Goal: Book appointment/travel/reservation

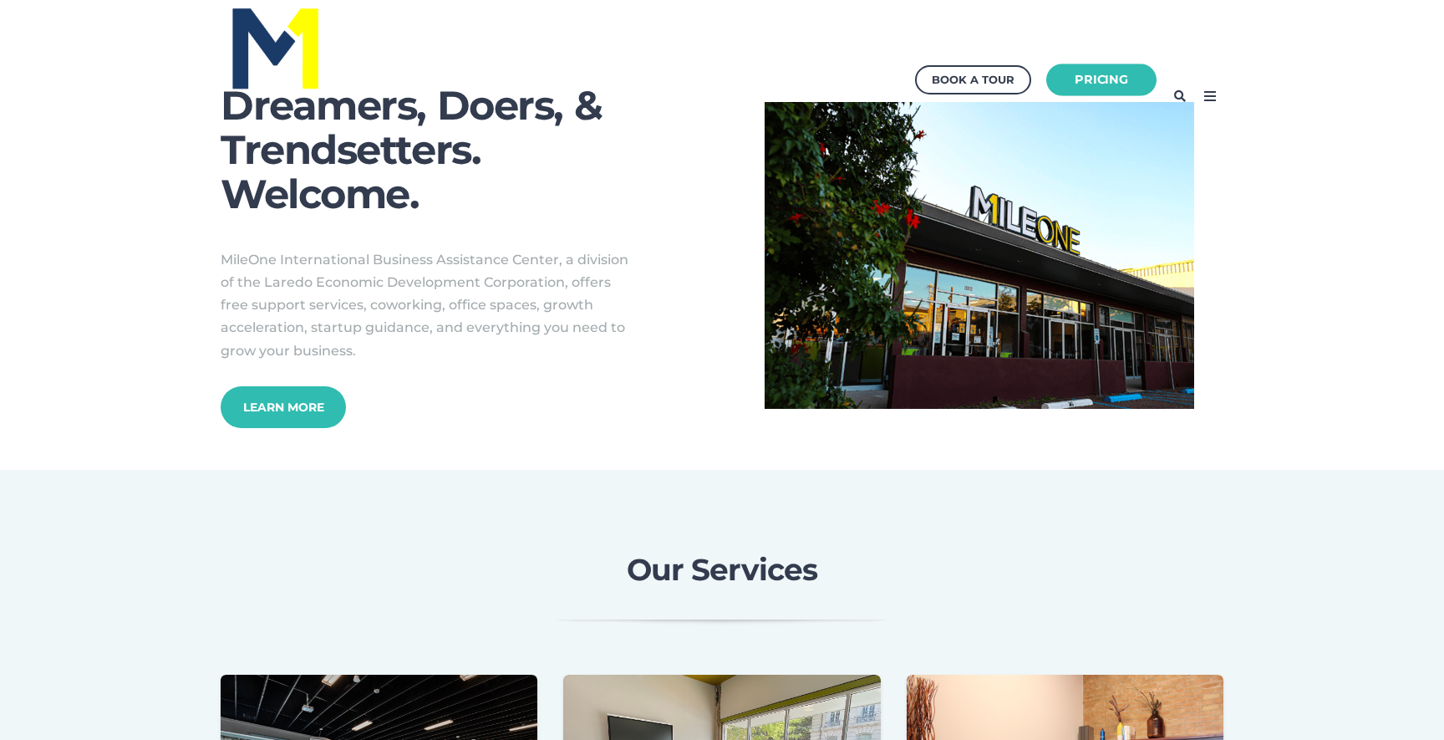
click at [1055, 79] on link "Pricing" at bounding box center [1102, 80] width 110 height 33
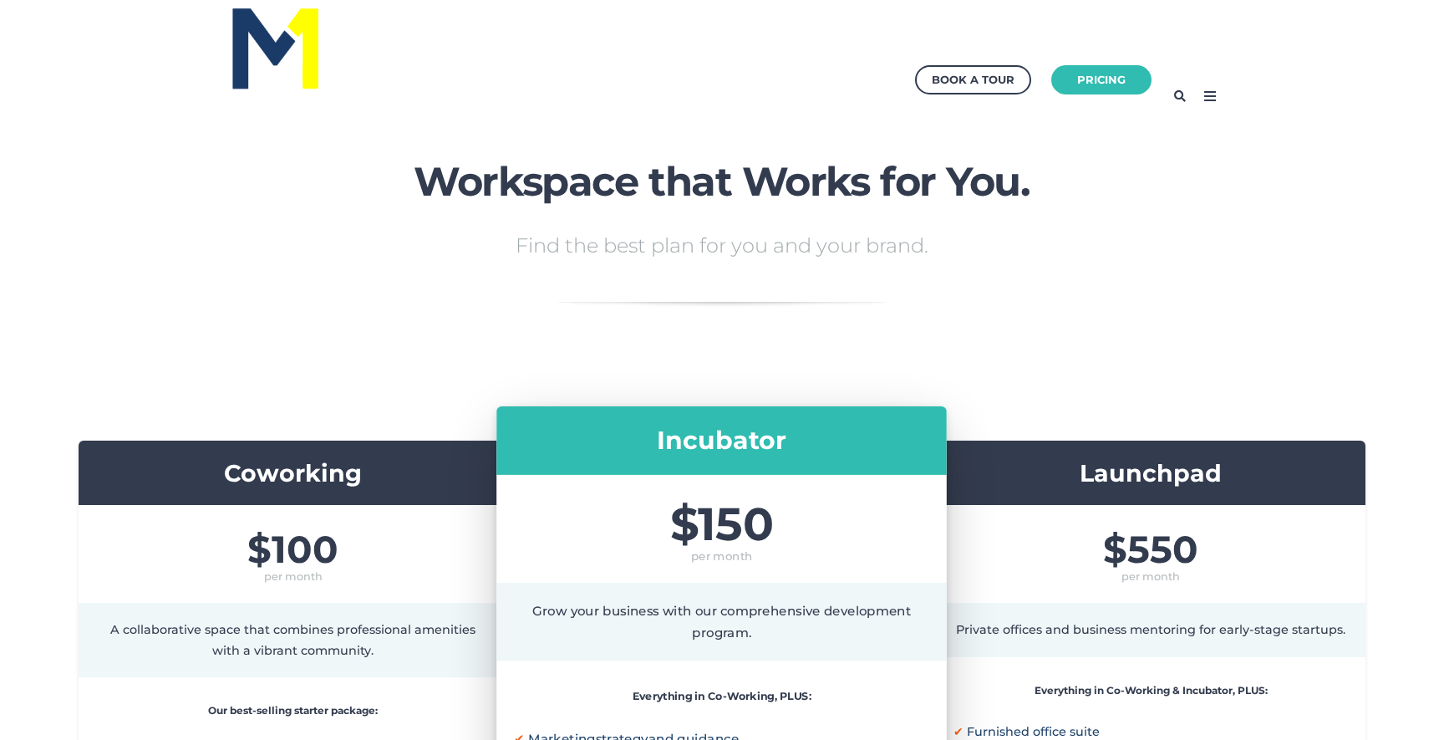
click at [1206, 89] on icon at bounding box center [1210, 96] width 27 height 27
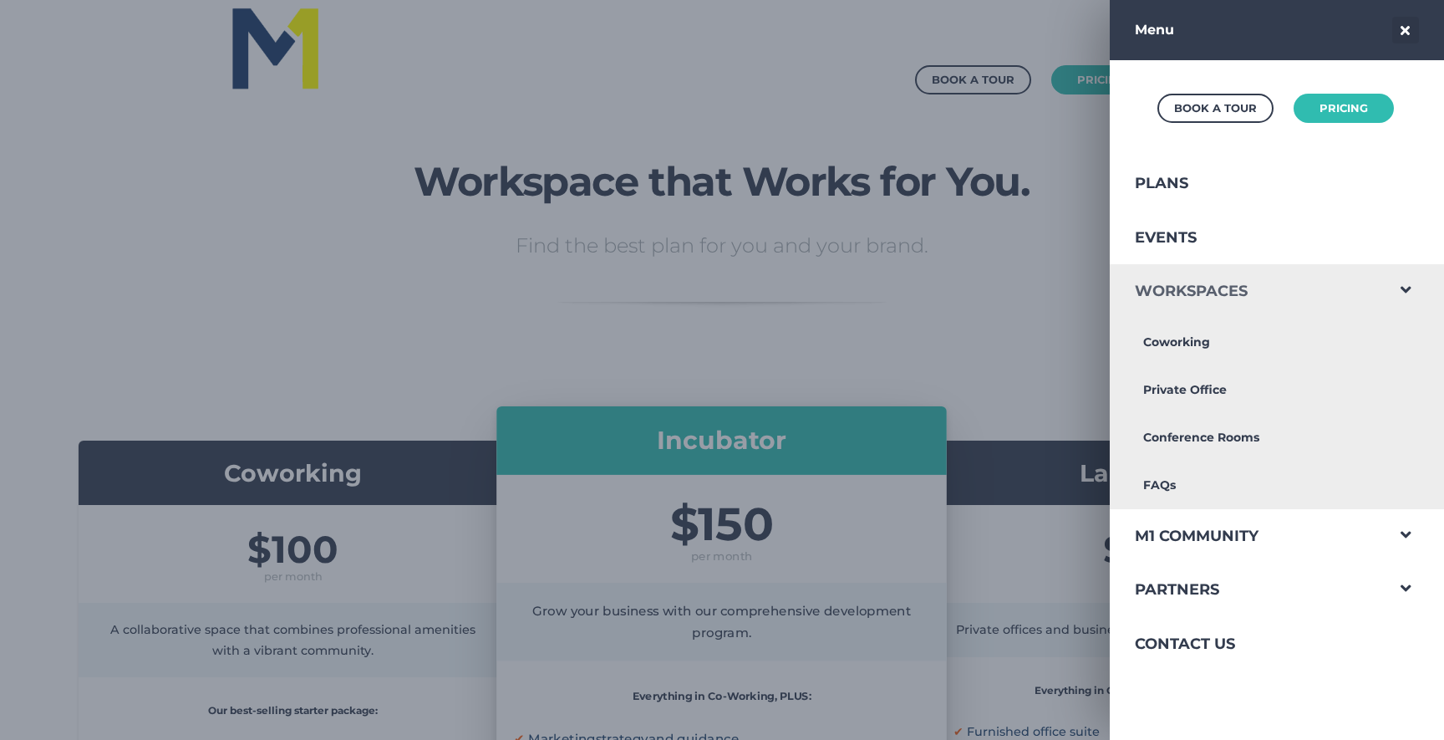
click at [1237, 294] on link "Workspaces" at bounding box center [1247, 291] width 274 height 54
click at [1185, 442] on link "Conference Rooms" at bounding box center [1247, 438] width 274 height 48
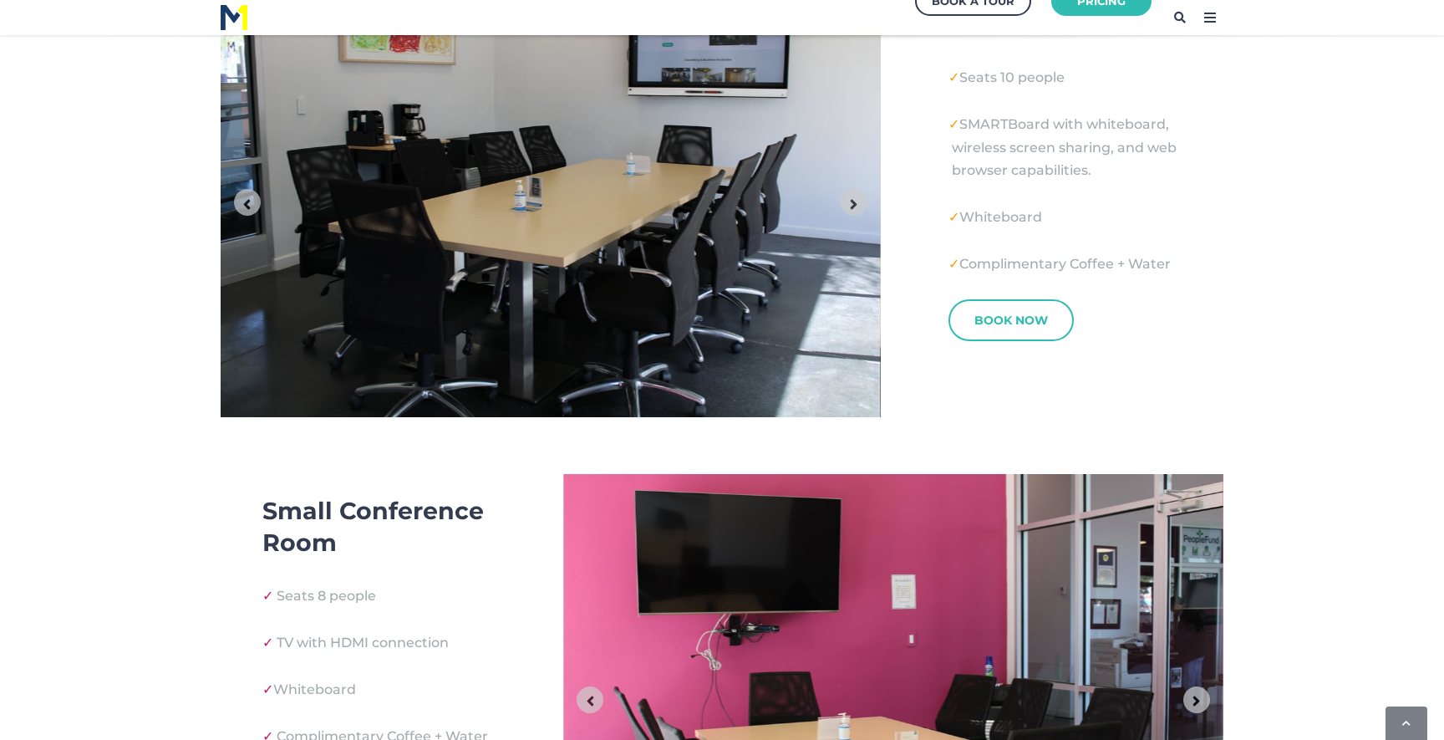
scroll to position [721, 0]
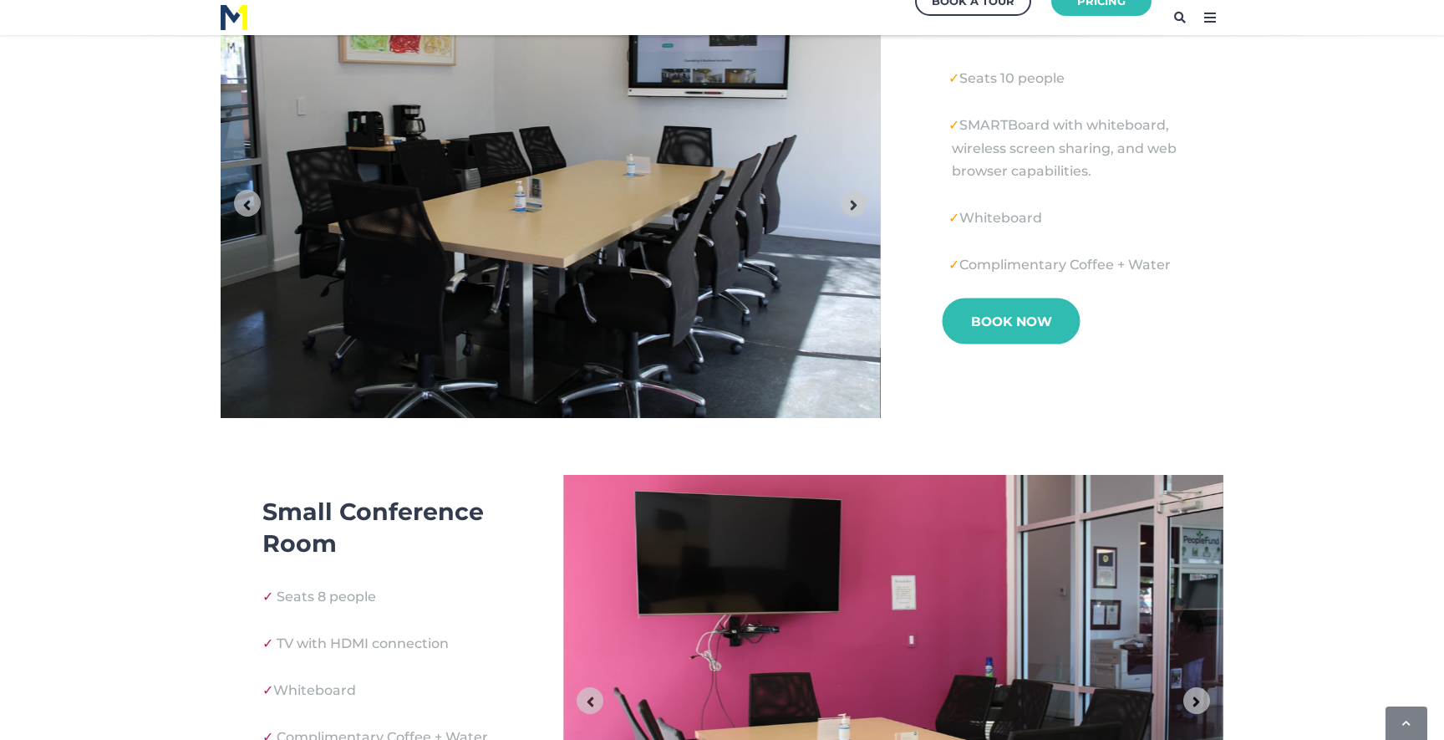
click at [1025, 318] on link "Book Now" at bounding box center [1011, 321] width 138 height 46
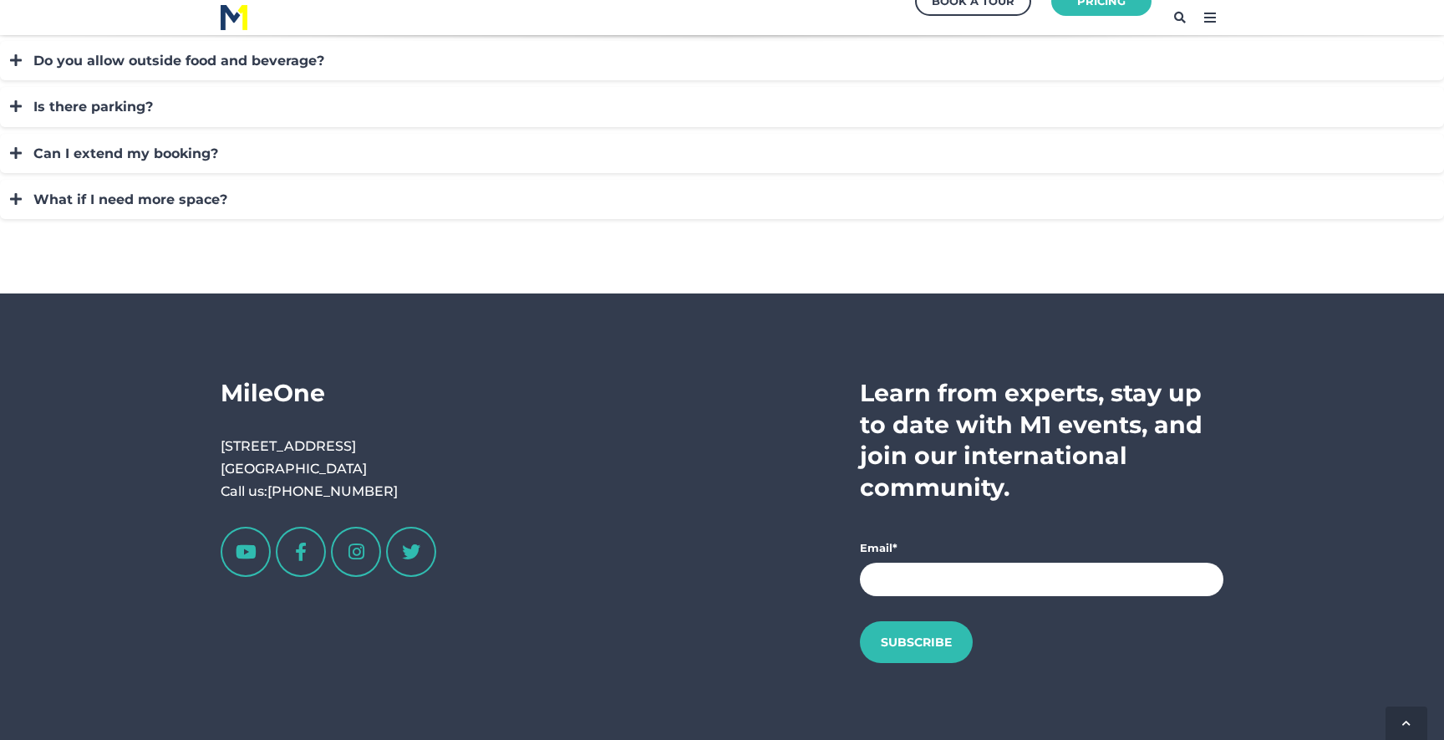
scroll to position [1823, 0]
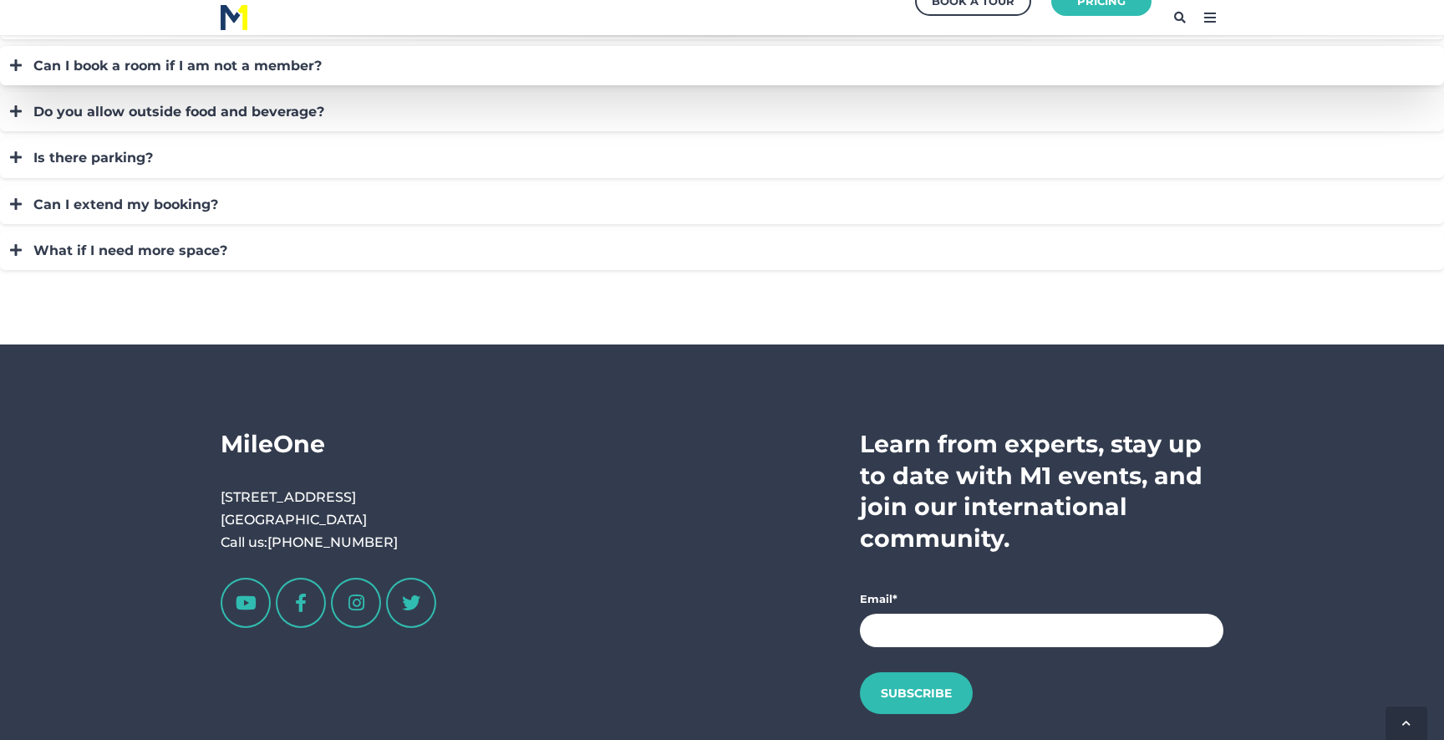
click at [95, 62] on div "Can I book a room if I am not a member?" at bounding box center [730, 65] width 1394 height 23
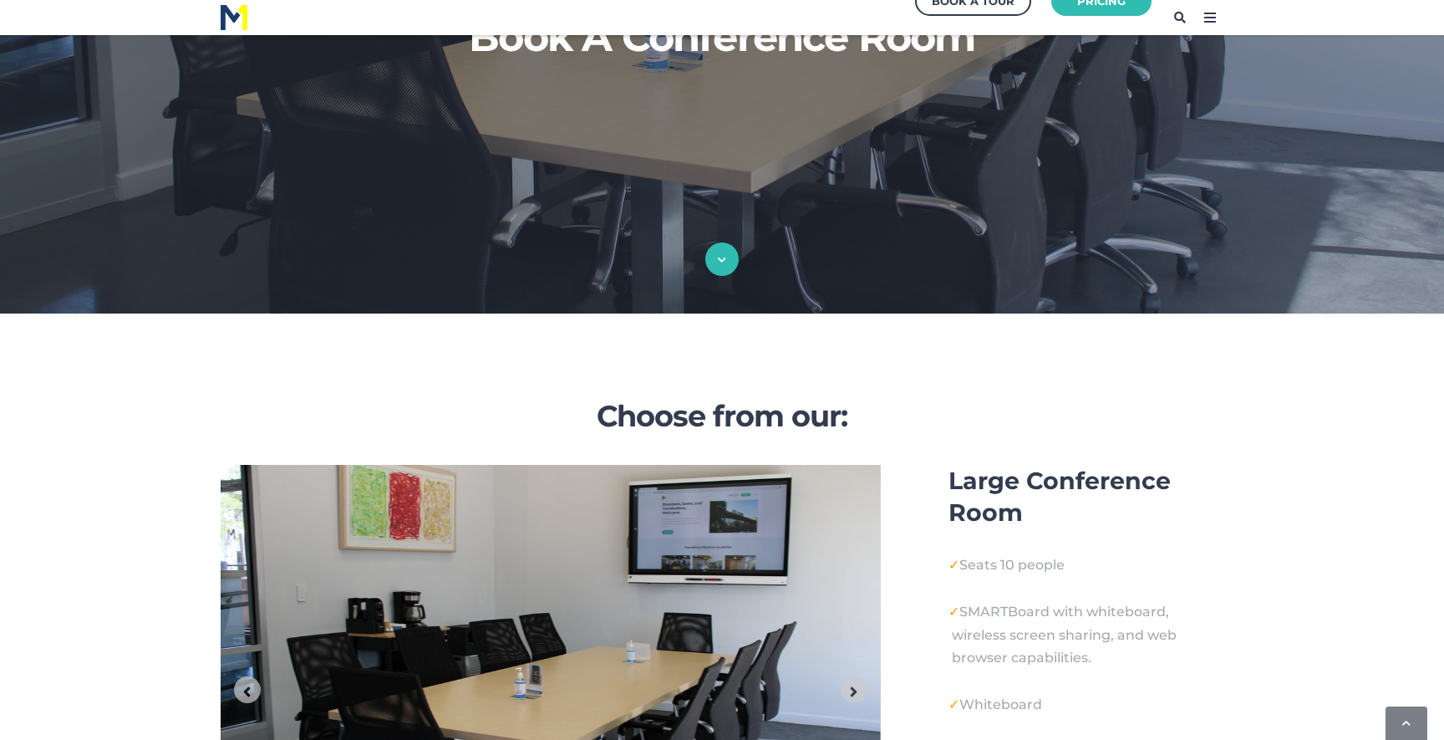
scroll to position [0, 0]
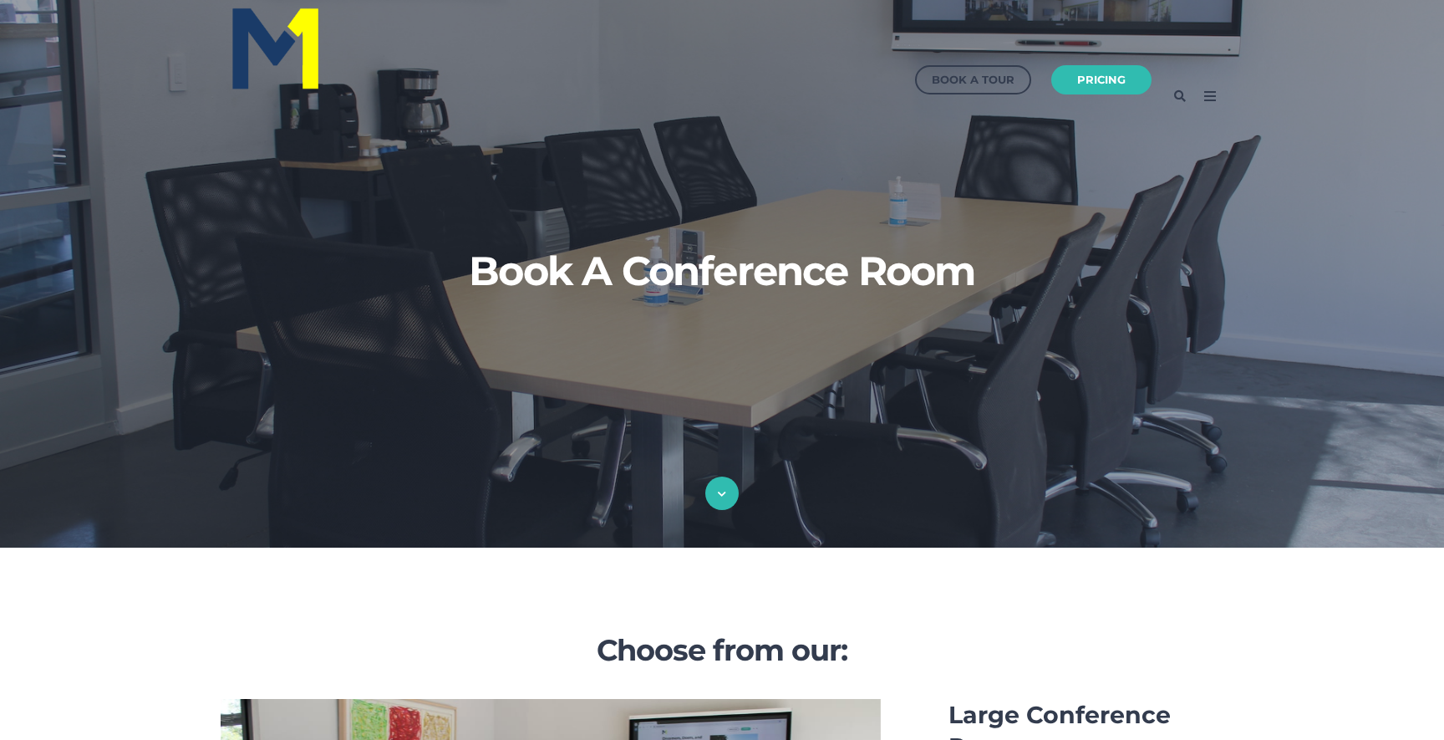
click at [262, 44] on img at bounding box center [275, 47] width 93 height 89
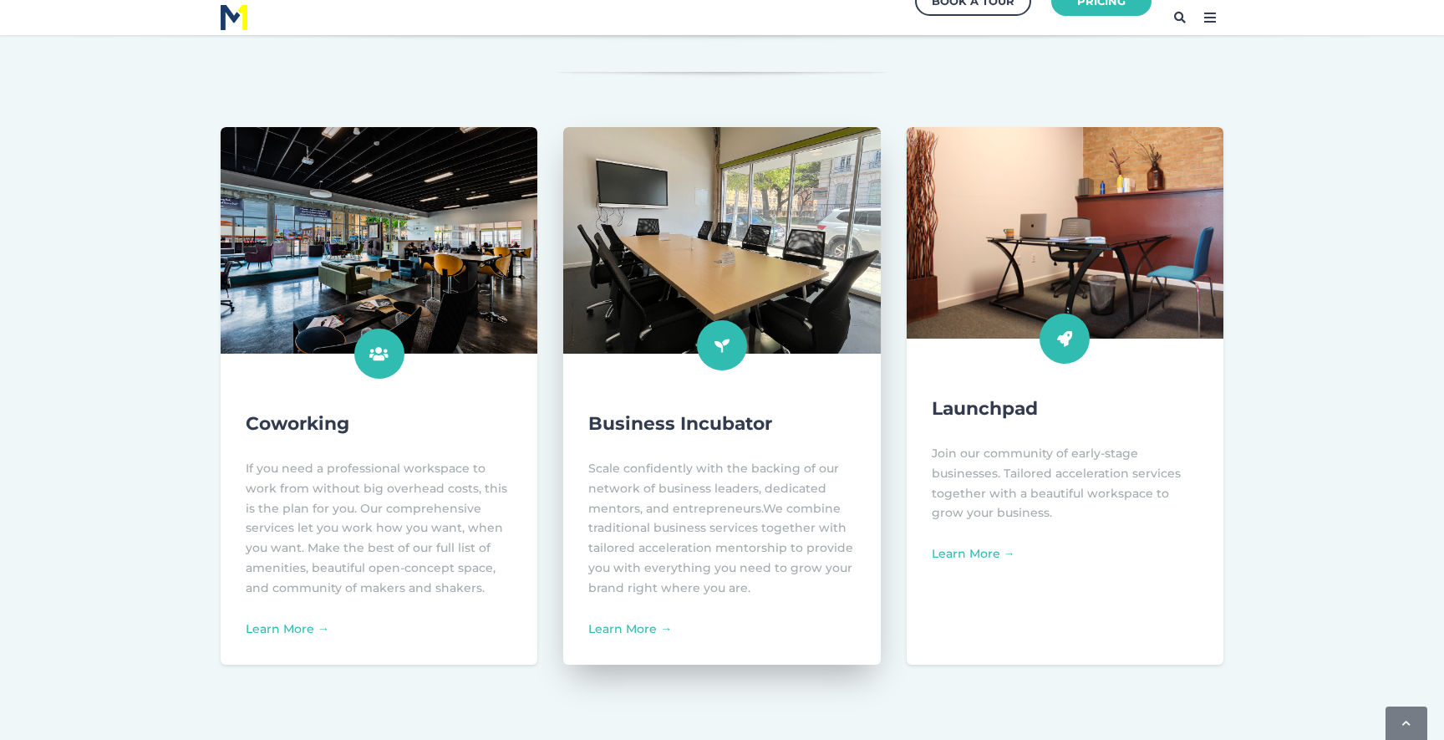
scroll to position [430, 0]
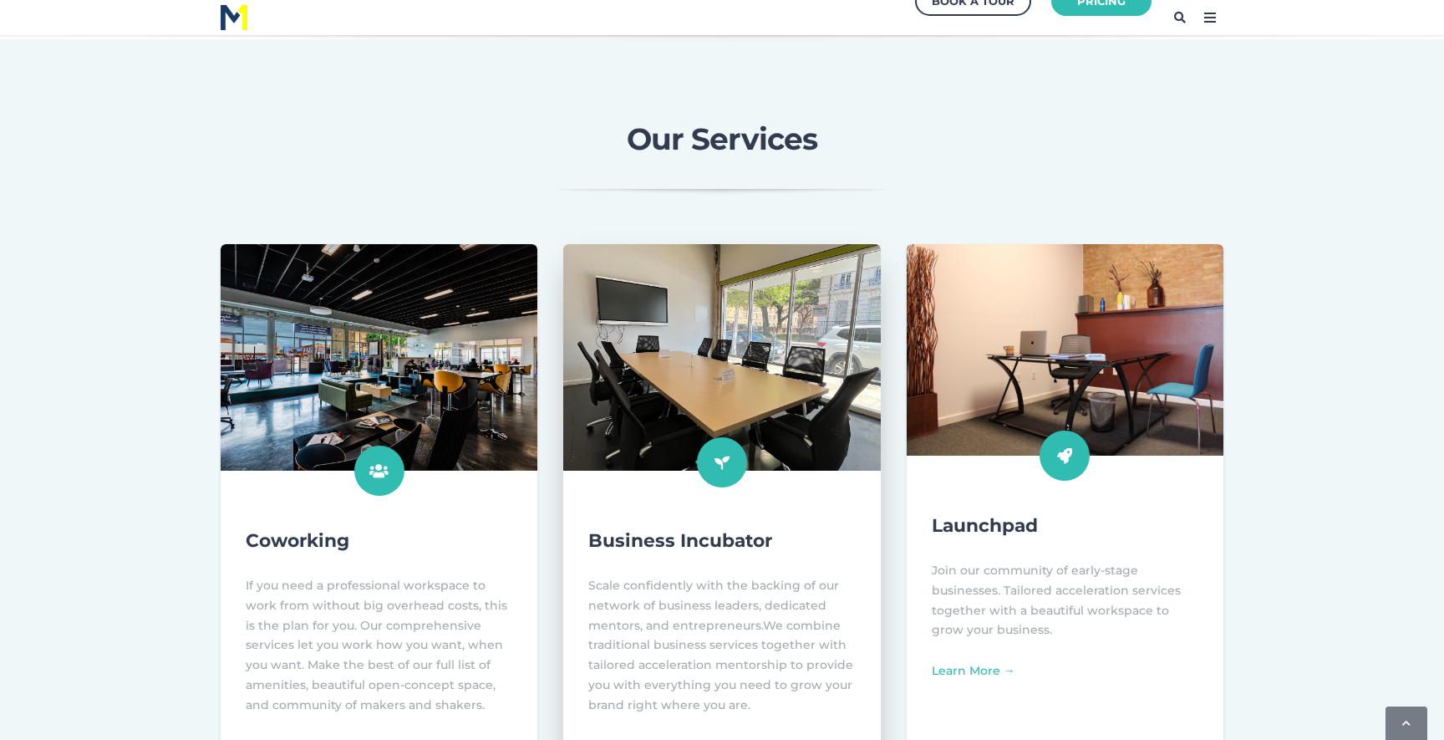
click at [743, 376] on img at bounding box center [722, 357] width 349 height 249
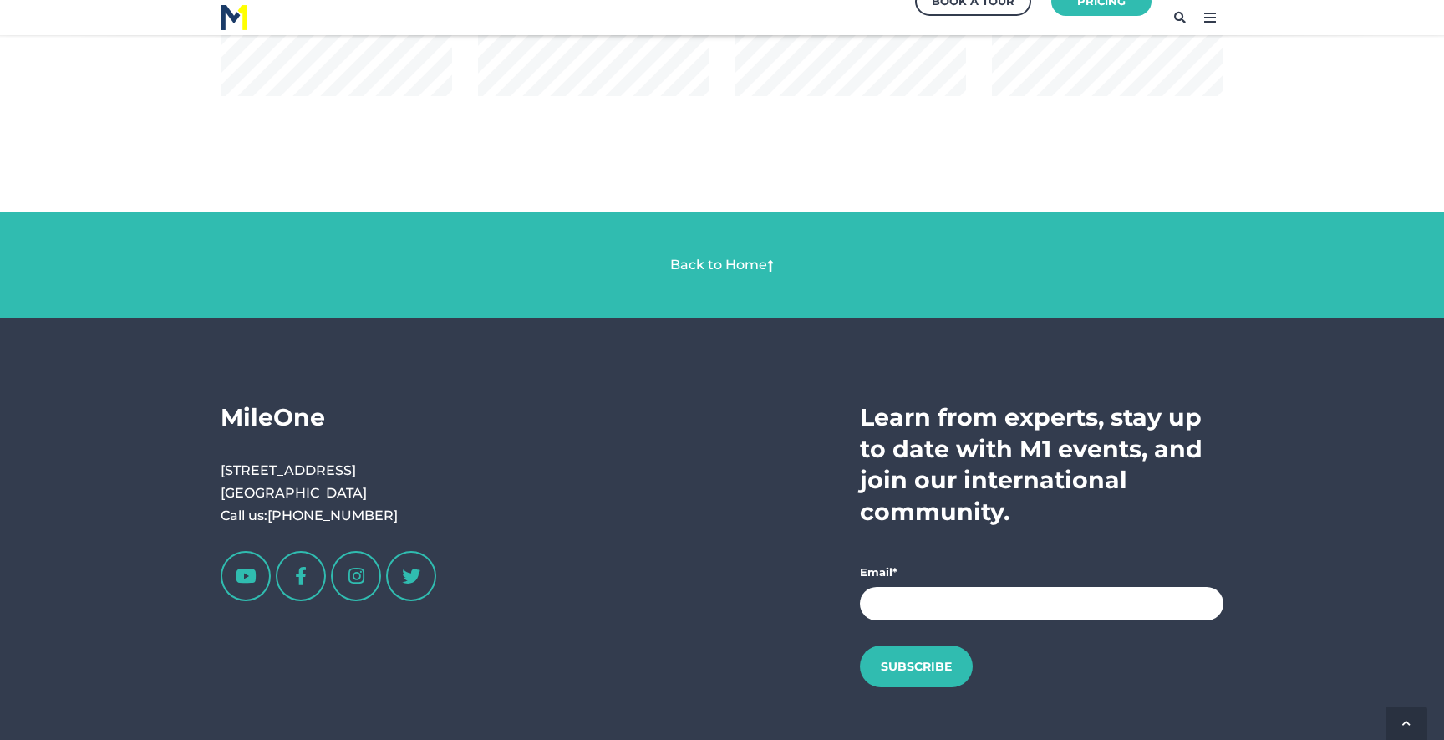
scroll to position [3056, 0]
